Goal: Check status: Check status

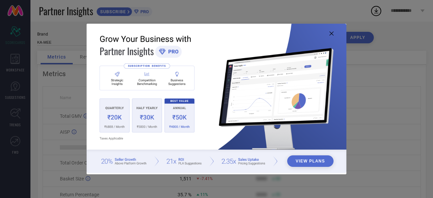
click at [331, 31] on icon at bounding box center [332, 33] width 4 height 4
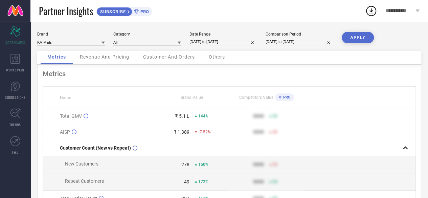
select select "7"
select select "2025"
select select "8"
select select "2025"
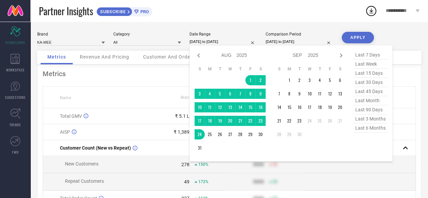
click at [238, 38] on input "[DATE] to [DATE]" at bounding box center [224, 41] width 68 height 7
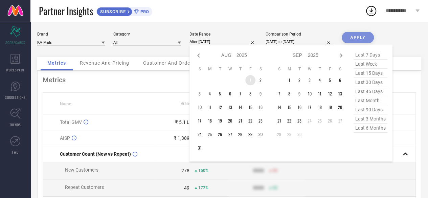
click at [249, 82] on td "1" at bounding box center [250, 80] width 10 height 10
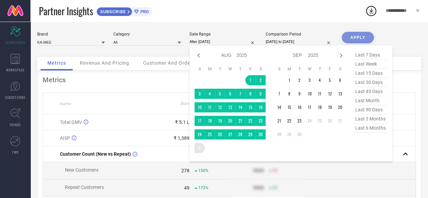
type input "[DATE] to [DATE]"
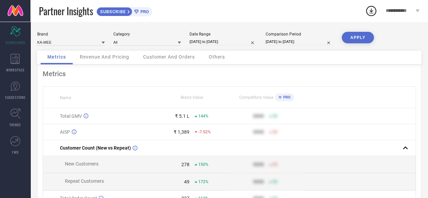
click at [353, 36] on button "APPLY" at bounding box center [358, 38] width 32 height 12
select select "7"
select select "2025"
select select "8"
select select "2025"
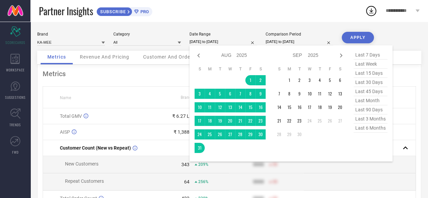
click at [236, 42] on input "[DATE] to [DATE]" at bounding box center [224, 41] width 68 height 7
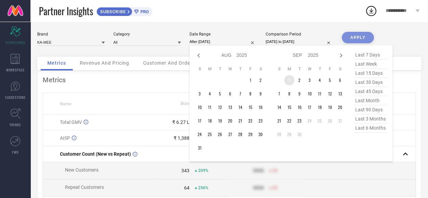
click at [288, 78] on td "1" at bounding box center [289, 80] width 10 height 10
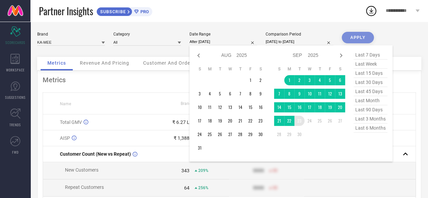
type input "[DATE] to [DATE]"
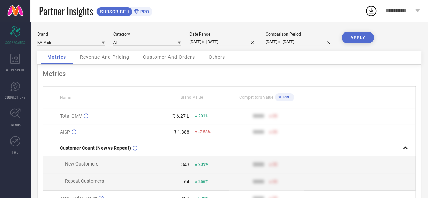
click at [354, 37] on button "APPLY" at bounding box center [358, 38] width 32 height 12
select select "8"
select select "2025"
select select "9"
select select "2025"
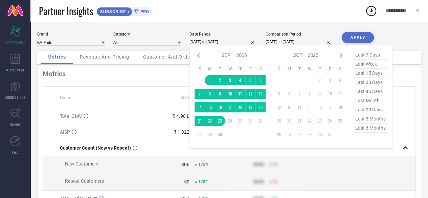
click at [240, 43] on input "[DATE] to [DATE]" at bounding box center [224, 41] width 68 height 7
click at [199, 57] on icon at bounding box center [198, 55] width 2 height 4
select select "7"
select select "2025"
select select "8"
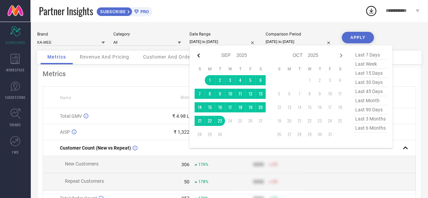
select select "2025"
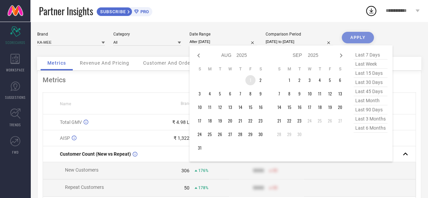
click at [250, 80] on td "1" at bounding box center [250, 80] width 10 height 10
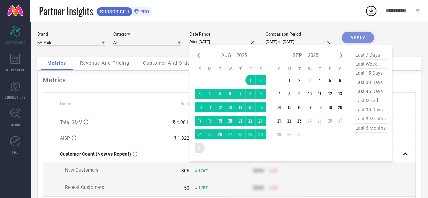
type input "[DATE] to [DATE]"
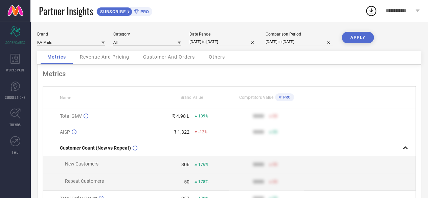
click at [353, 37] on button "APPLY" at bounding box center [358, 38] width 32 height 12
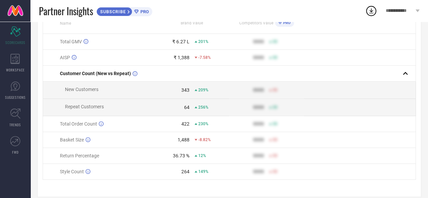
scroll to position [80, 0]
